Goal: Obtain resource: Obtain resource

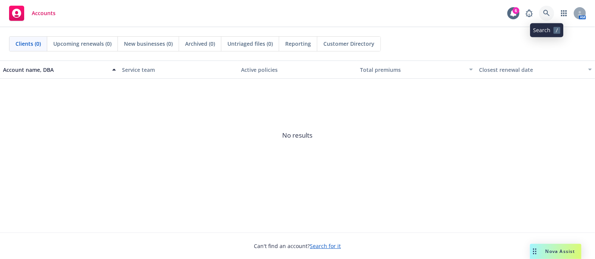
click at [552, 14] on link at bounding box center [546, 13] width 15 height 15
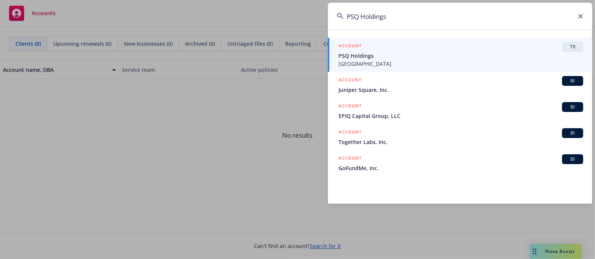
type input "PSQ Holdings"
click at [565, 47] on span "TR" at bounding box center [572, 46] width 15 height 7
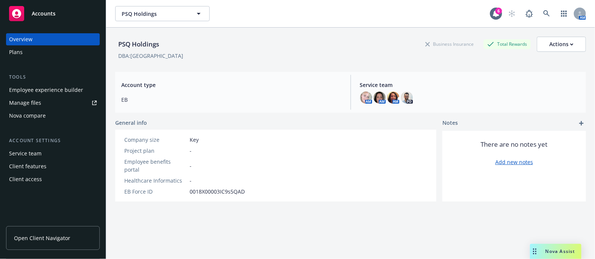
click at [23, 46] on div "Plans" at bounding box center [53, 52] width 88 height 12
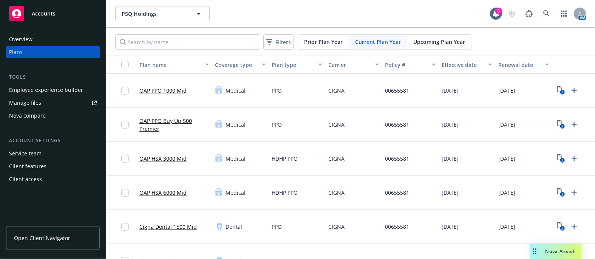
click at [439, 42] on span "Upcoming Plan Year" at bounding box center [439, 42] width 52 height 8
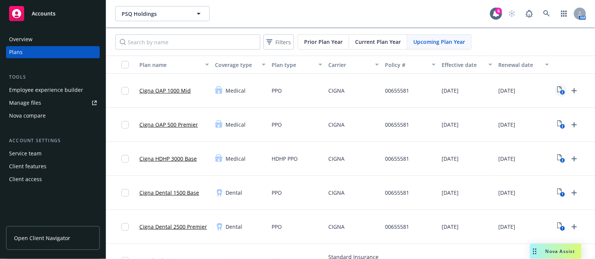
click at [562, 92] on text "2" at bounding box center [562, 92] width 2 height 5
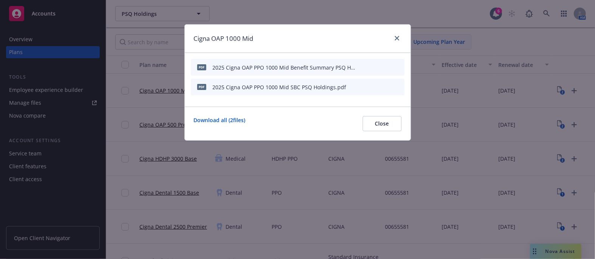
click at [383, 66] on icon "preview file" at bounding box center [385, 66] width 7 height 5
click at [385, 87] on icon "preview file" at bounding box center [385, 86] width 7 height 5
